Goal: Navigation & Orientation: Find specific page/section

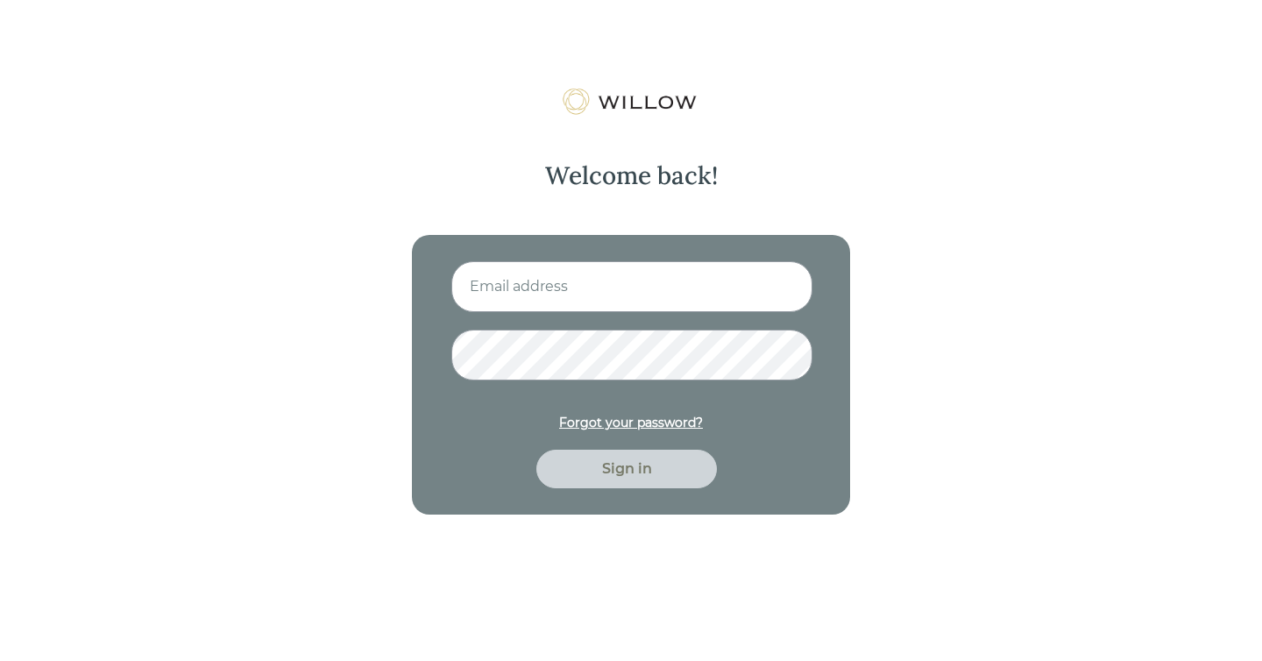
type input "molly@laughterfinancial.com"
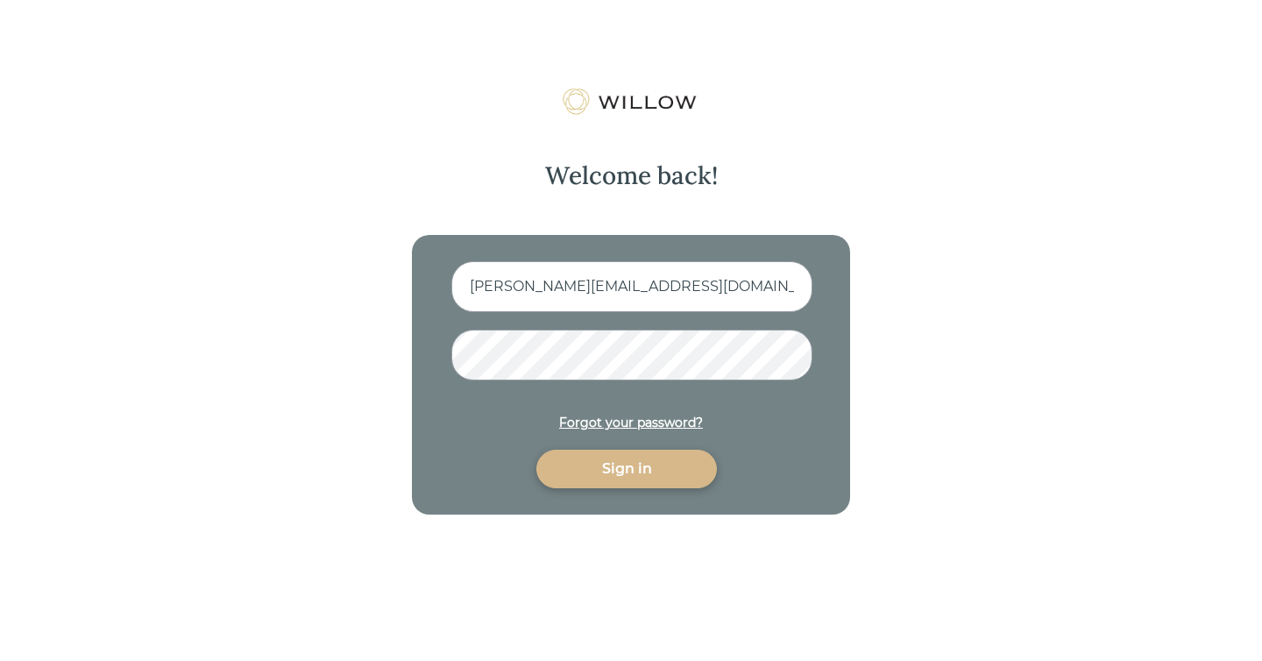
click at [626, 468] on div "Sign in" at bounding box center [627, 468] width 140 height 21
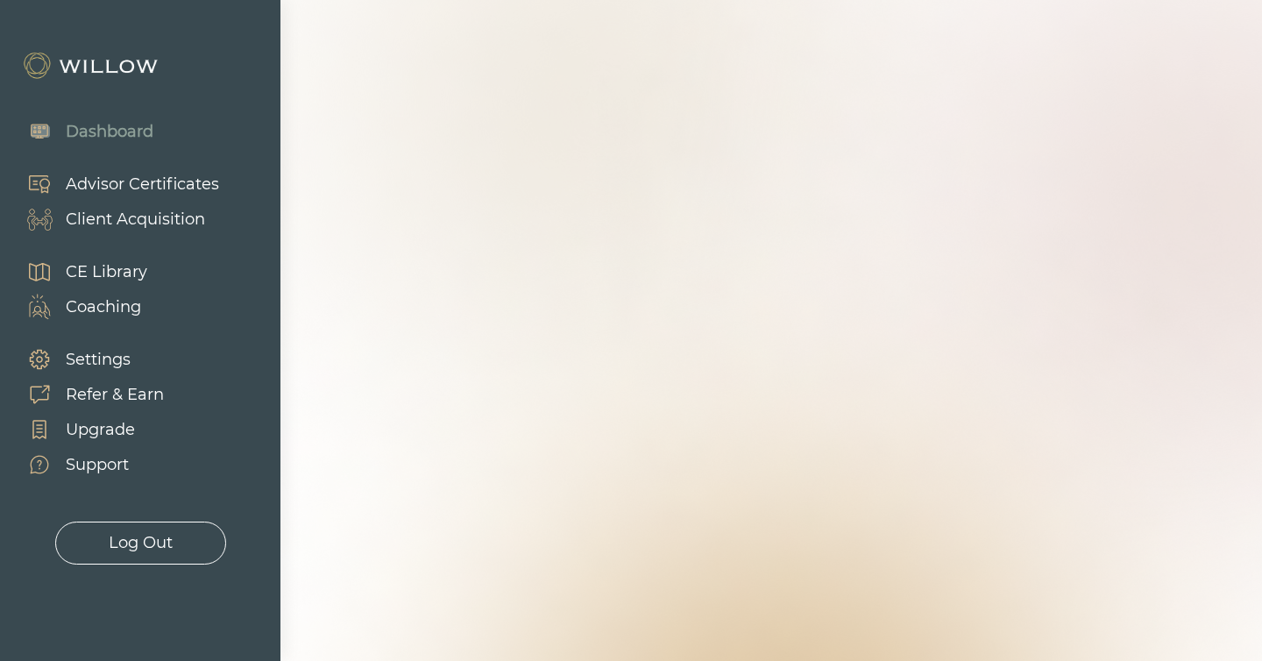
click at [129, 217] on div "Client Acquisition" at bounding box center [135, 220] width 139 height 24
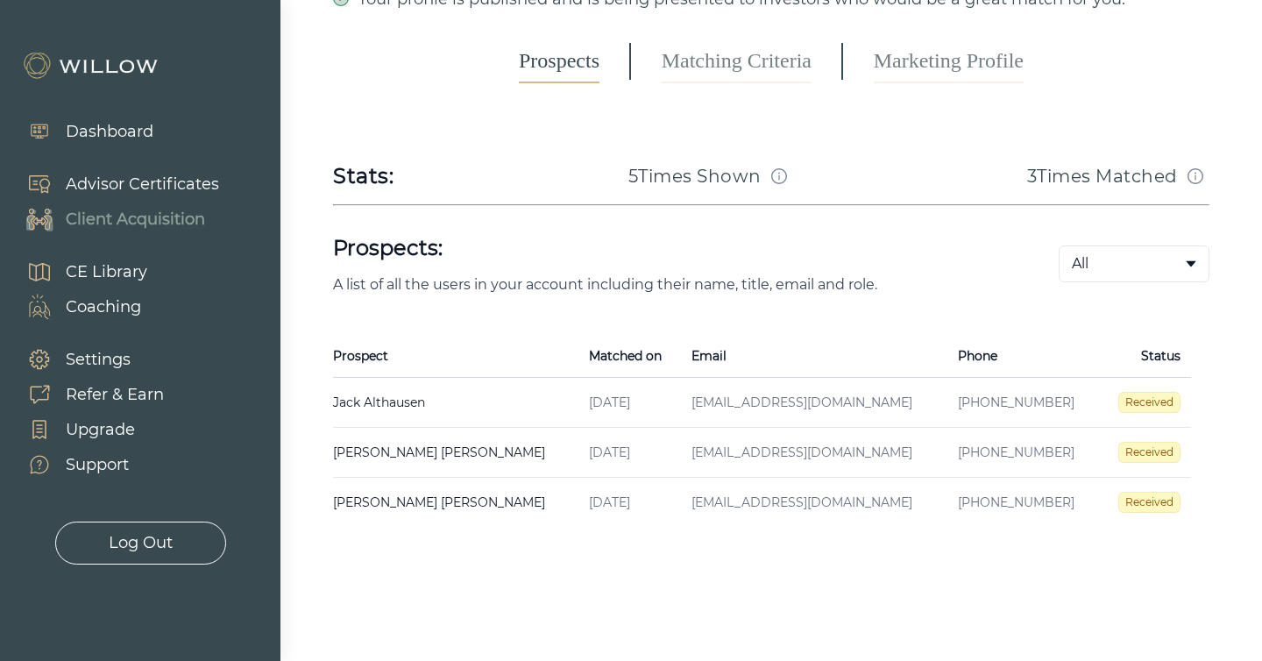
scroll to position [172, 0]
